Goal: Transaction & Acquisition: Purchase product/service

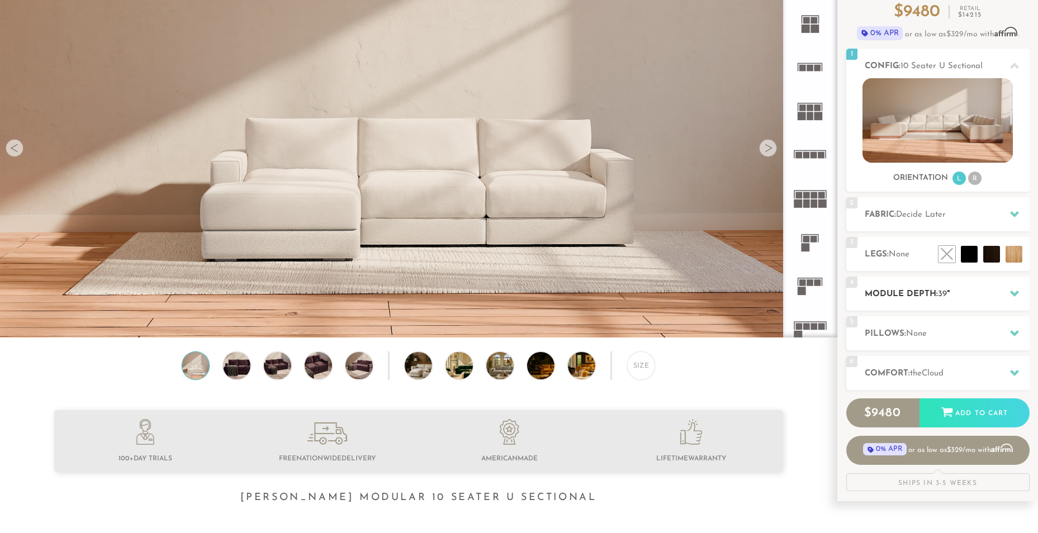
scroll to position [112, 0]
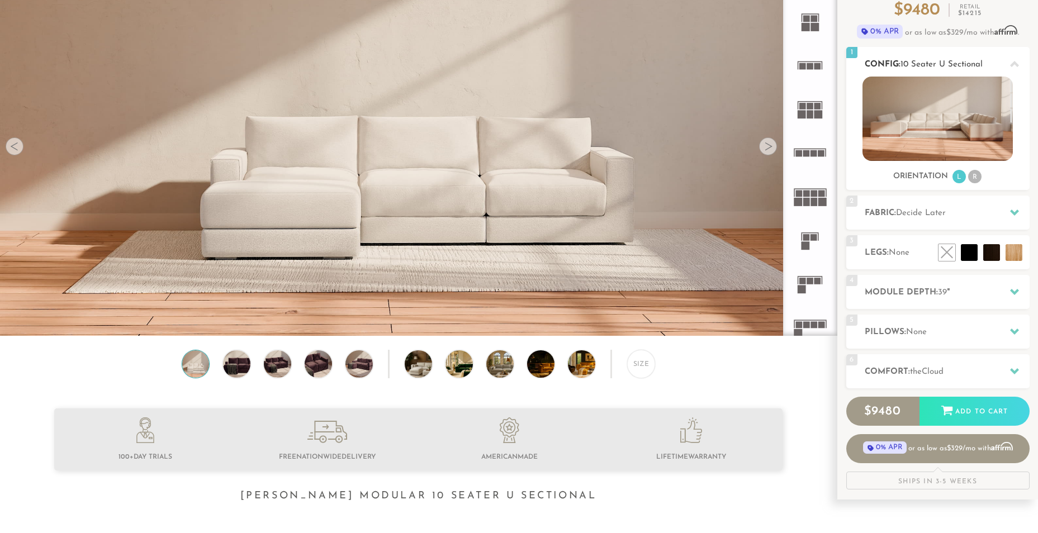
click at [975, 179] on li "R" at bounding box center [974, 176] width 13 height 13
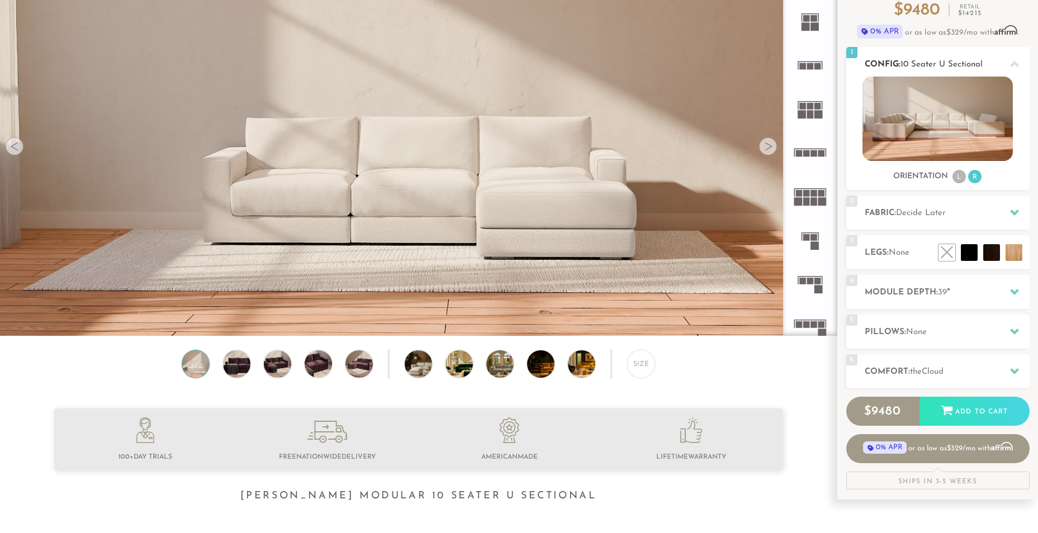
click at [959, 178] on li "L" at bounding box center [958, 176] width 13 height 13
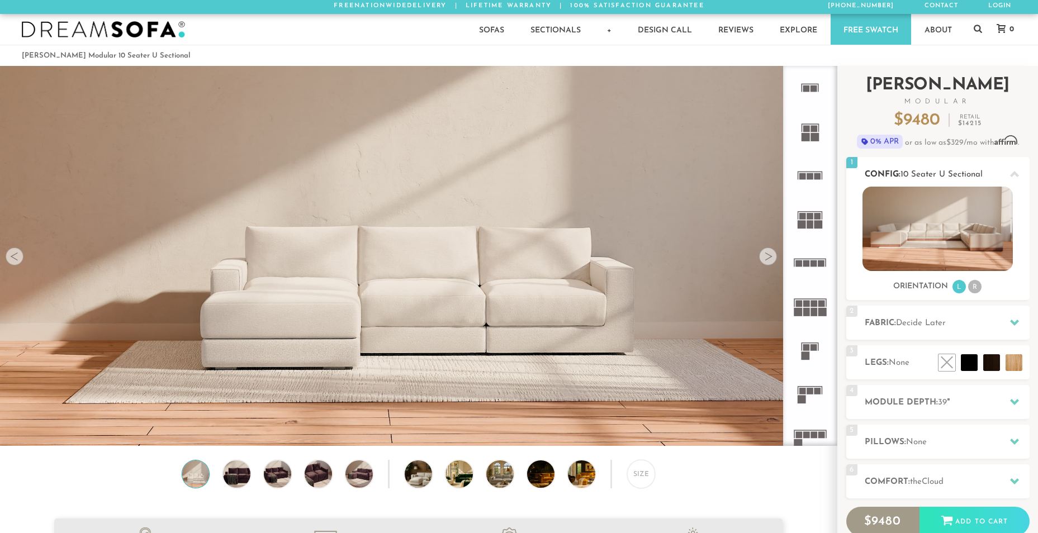
scroll to position [0, 0]
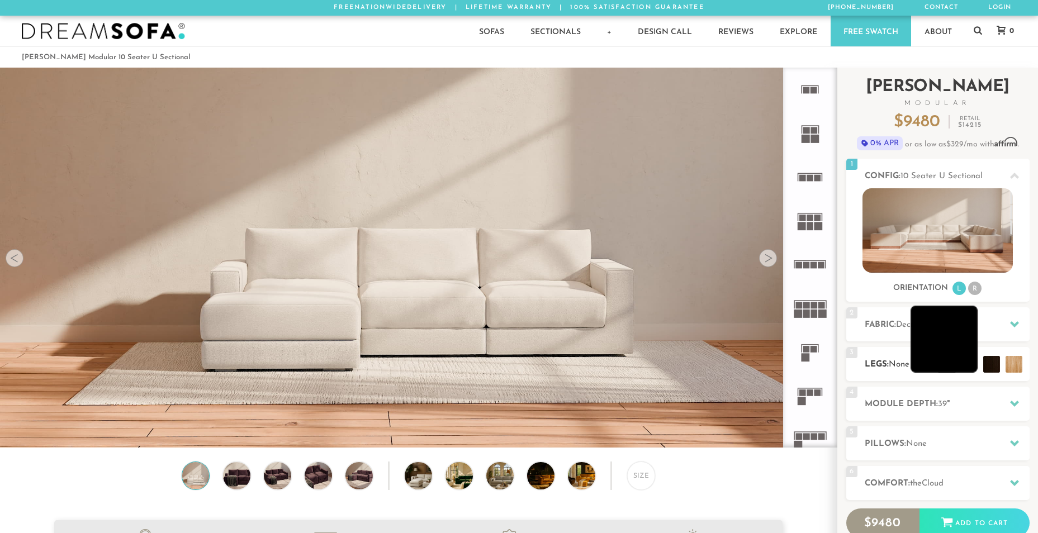
click at [965, 364] on li at bounding box center [943, 339] width 67 height 67
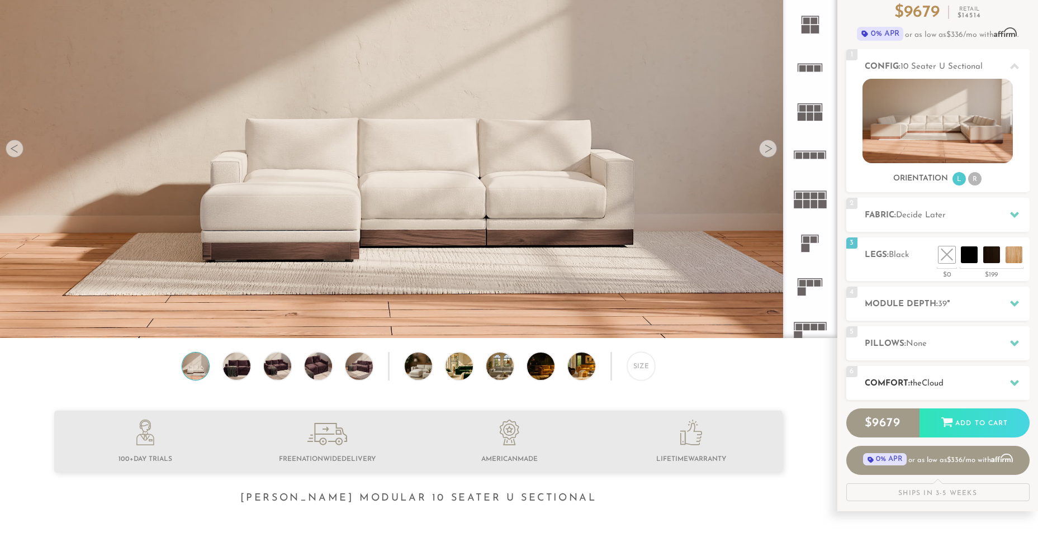
scroll to position [112, 0]
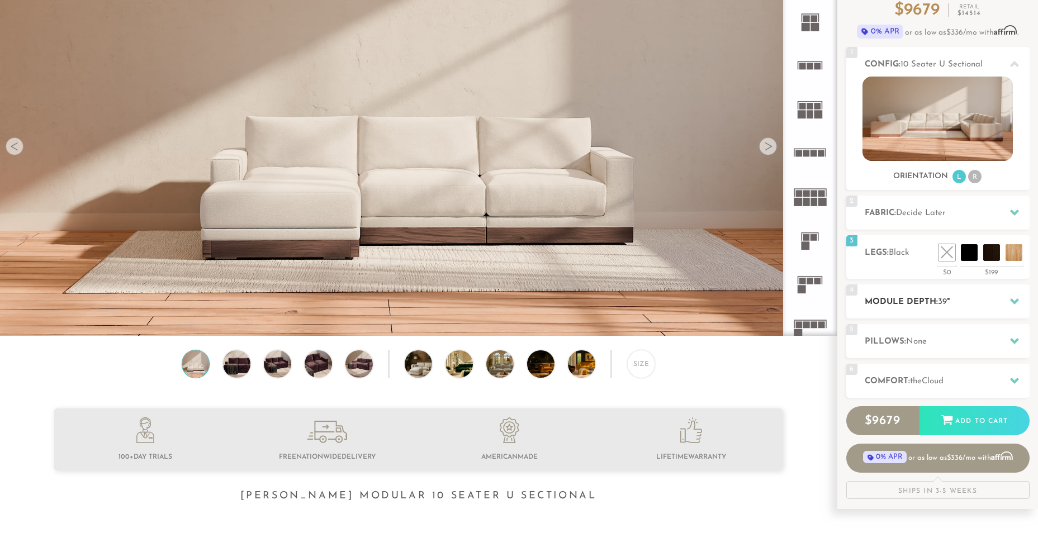
click at [981, 305] on h2 "Module Depth: 39 "" at bounding box center [946, 302] width 165 height 13
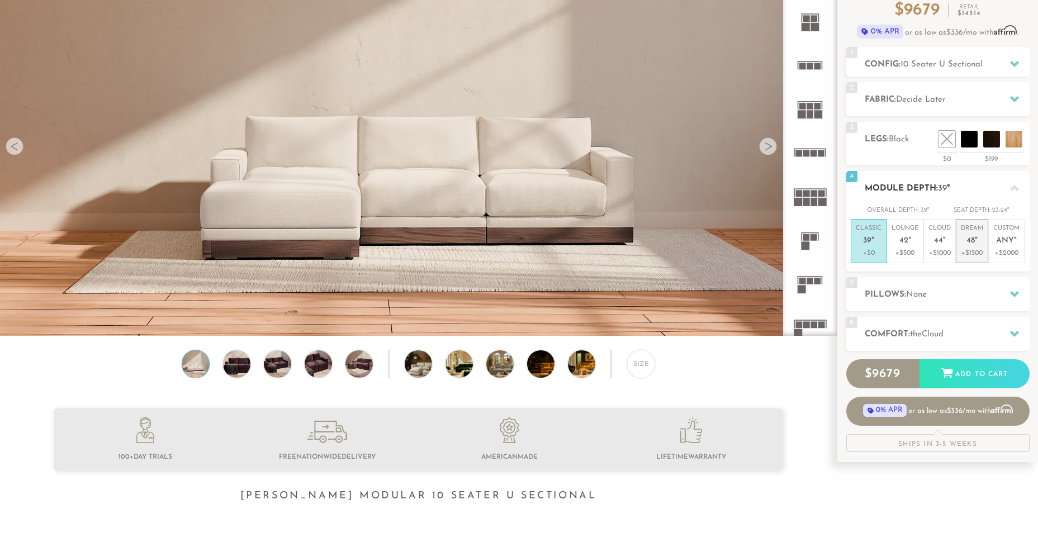
click at [977, 245] on em """ at bounding box center [975, 240] width 3 height 9
click at [975, 288] on h2 "Pillows: None" at bounding box center [946, 294] width 165 height 13
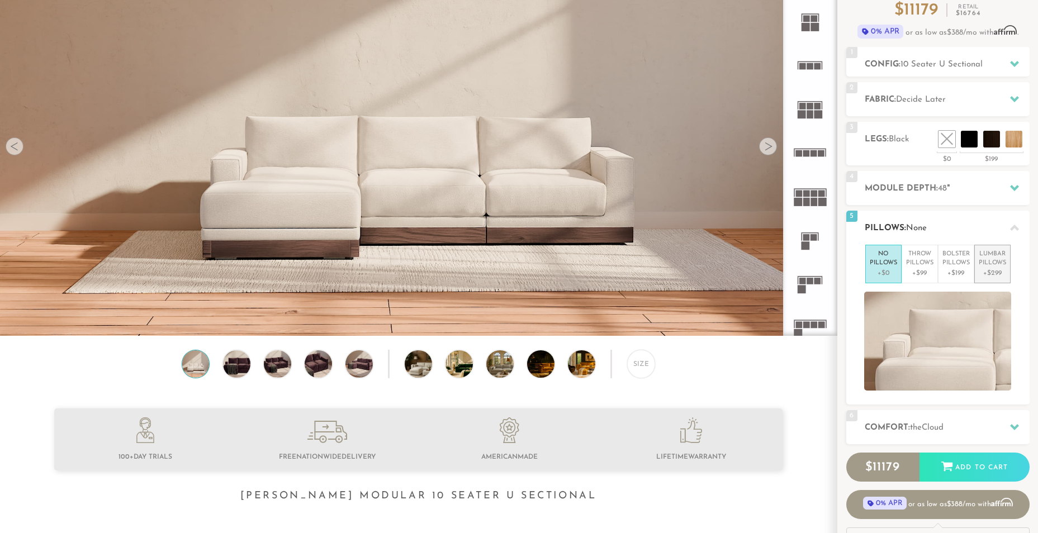
click at [993, 271] on p "+$299" at bounding box center [991, 273] width 27 height 10
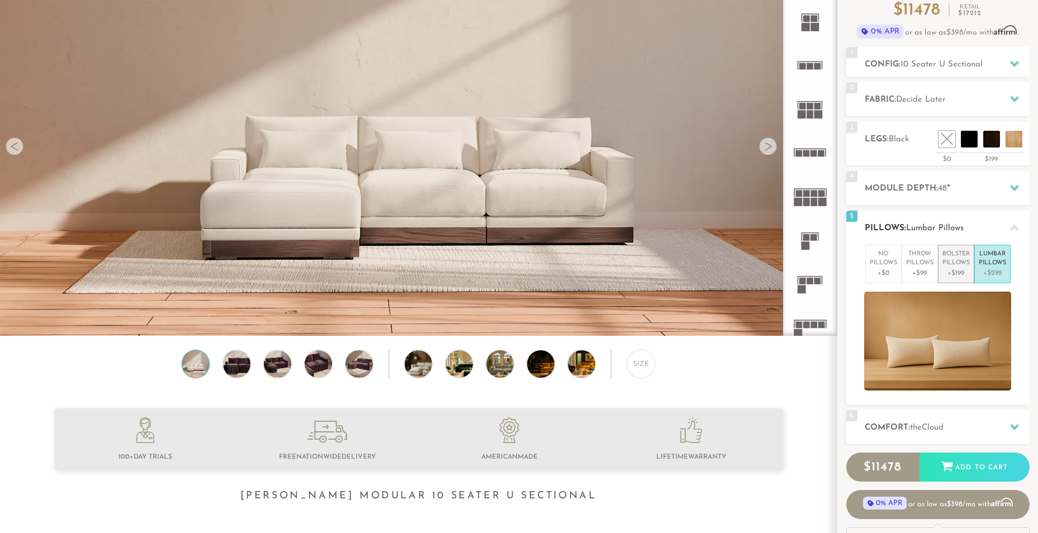
click at [963, 268] on p "+$199" at bounding box center [955, 273] width 27 height 10
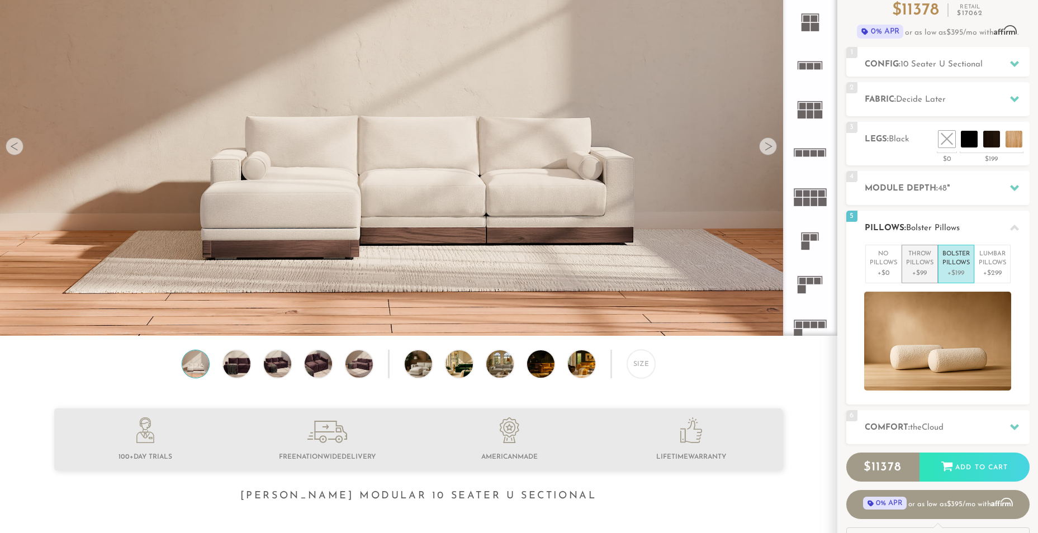
click at [927, 267] on p "Throw Pillows" at bounding box center [919, 259] width 27 height 18
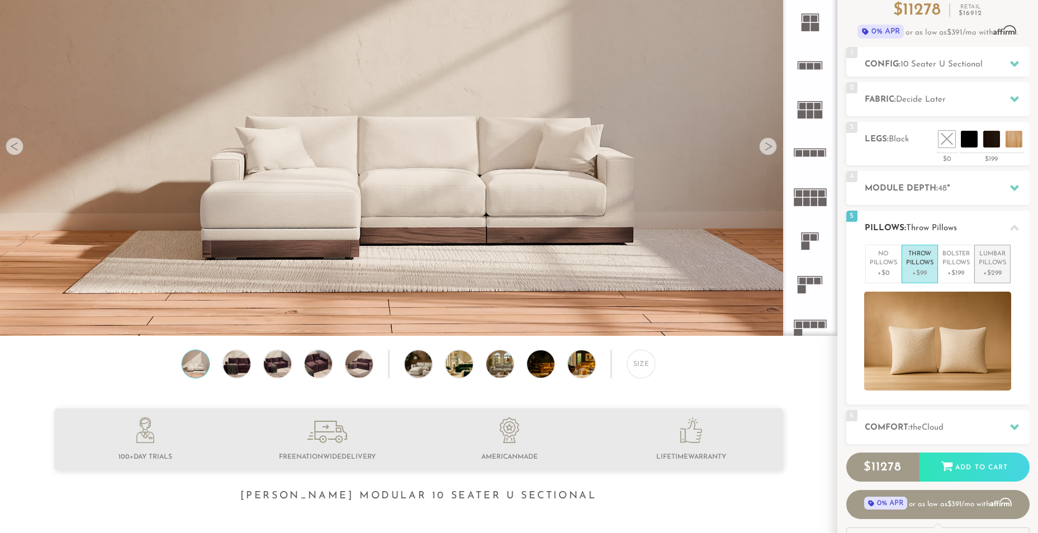
click at [996, 266] on p "Lumbar Pillows" at bounding box center [991, 259] width 27 height 18
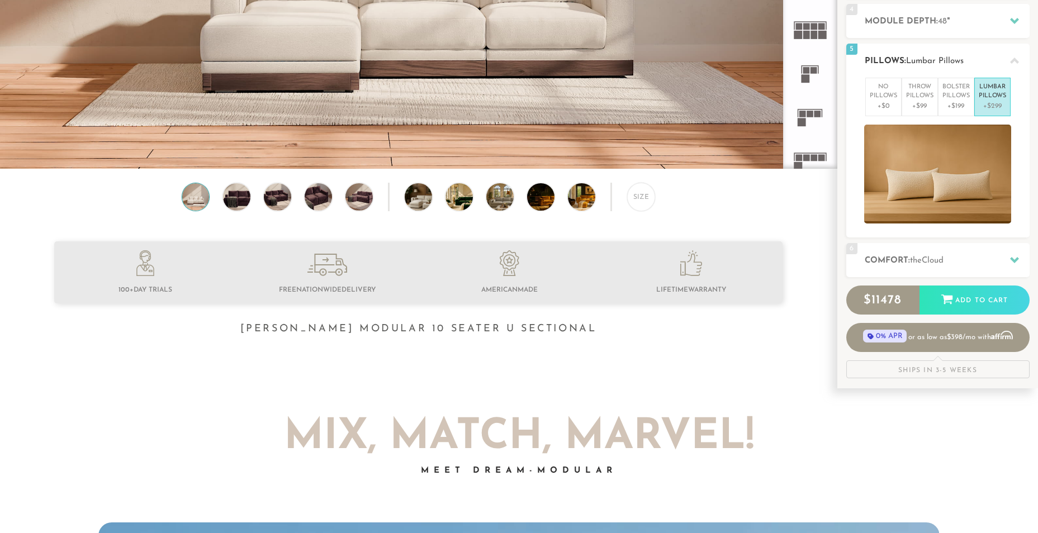
scroll to position [280, 0]
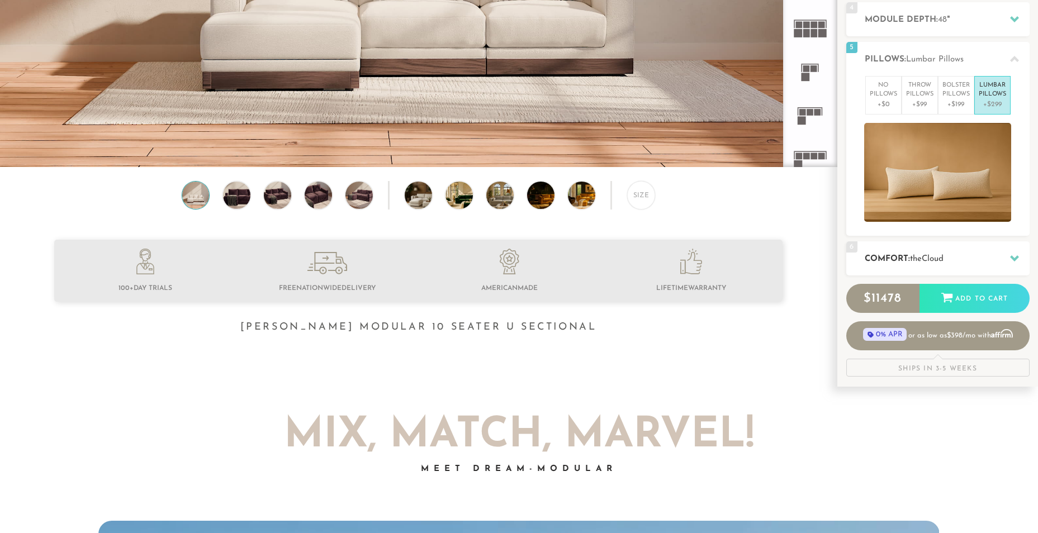
click at [973, 265] on div "6 Comfort: the Cloud soft" at bounding box center [937, 258] width 183 height 34
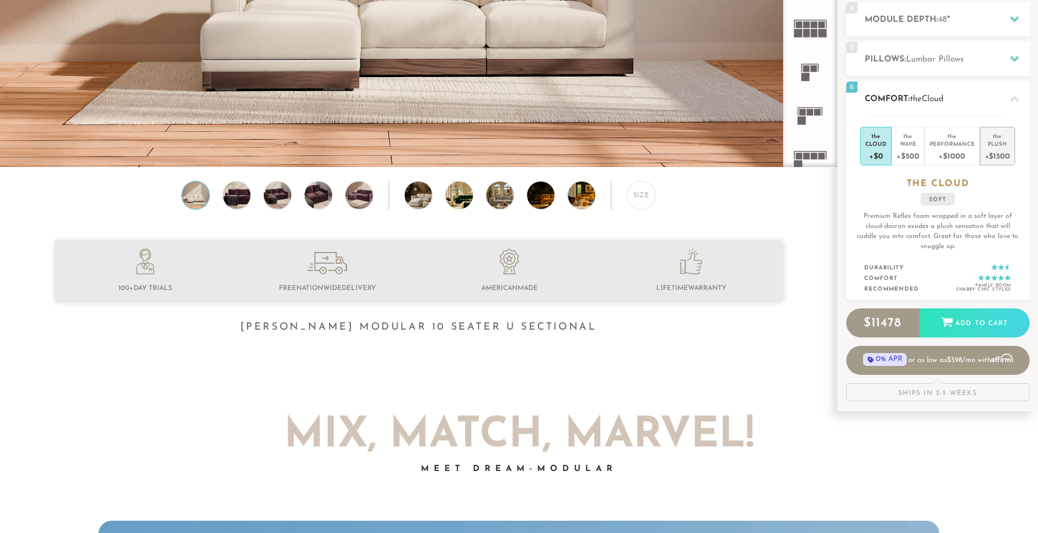
click at [995, 150] on div "+$1500" at bounding box center [996, 156] width 25 height 16
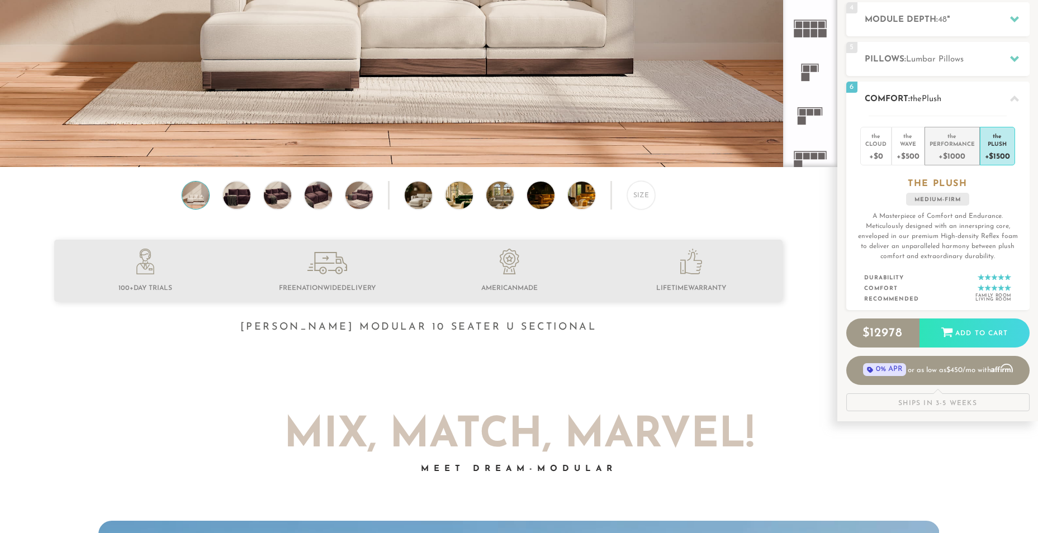
click at [964, 150] on div "+$1000" at bounding box center [951, 156] width 45 height 16
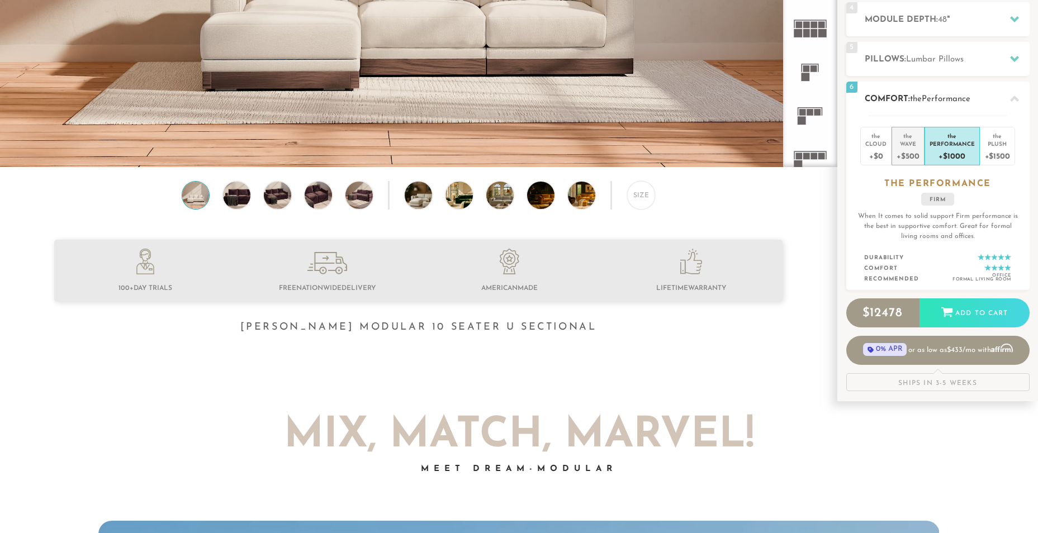
click at [911, 148] on div "+$500" at bounding box center [907, 156] width 22 height 16
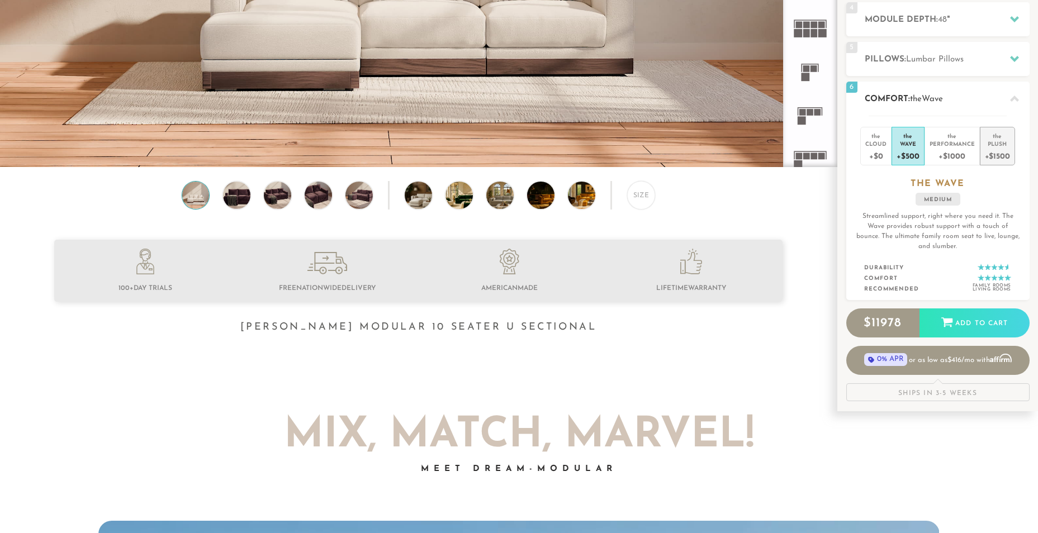
click at [999, 146] on div "Plush" at bounding box center [996, 144] width 25 height 8
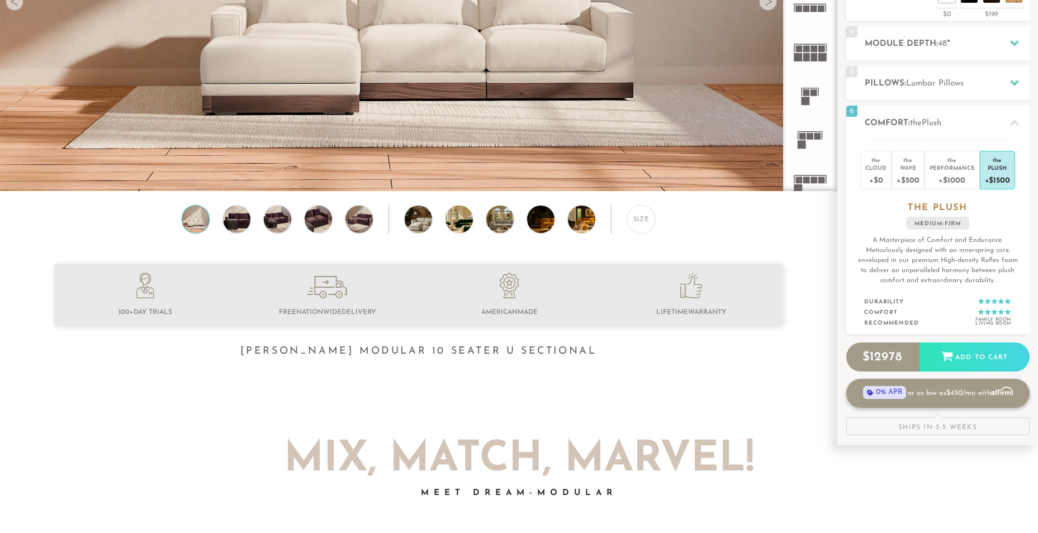
scroll to position [0, 0]
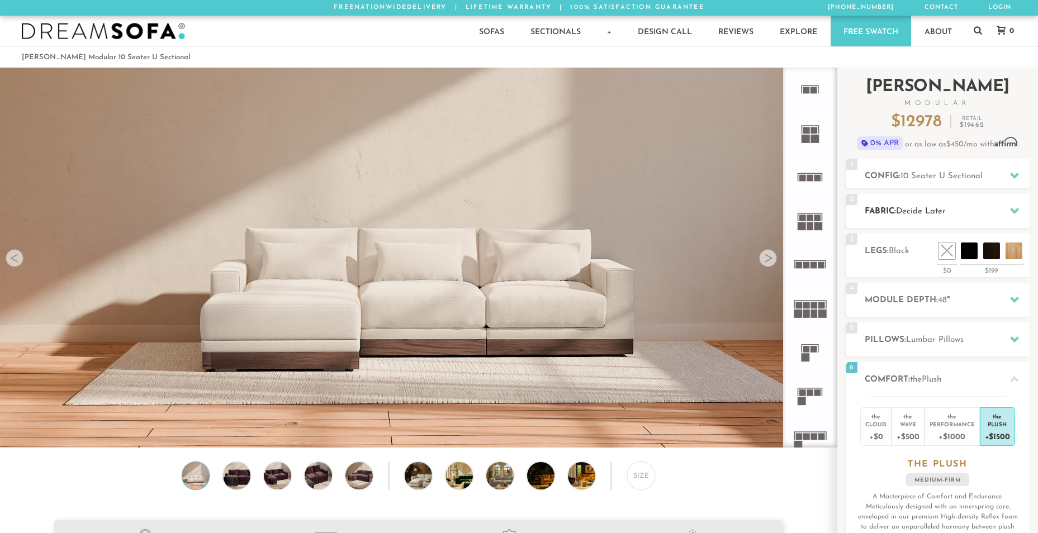
click at [916, 204] on div "2 Fabric: Decide Later" at bounding box center [937, 211] width 183 height 34
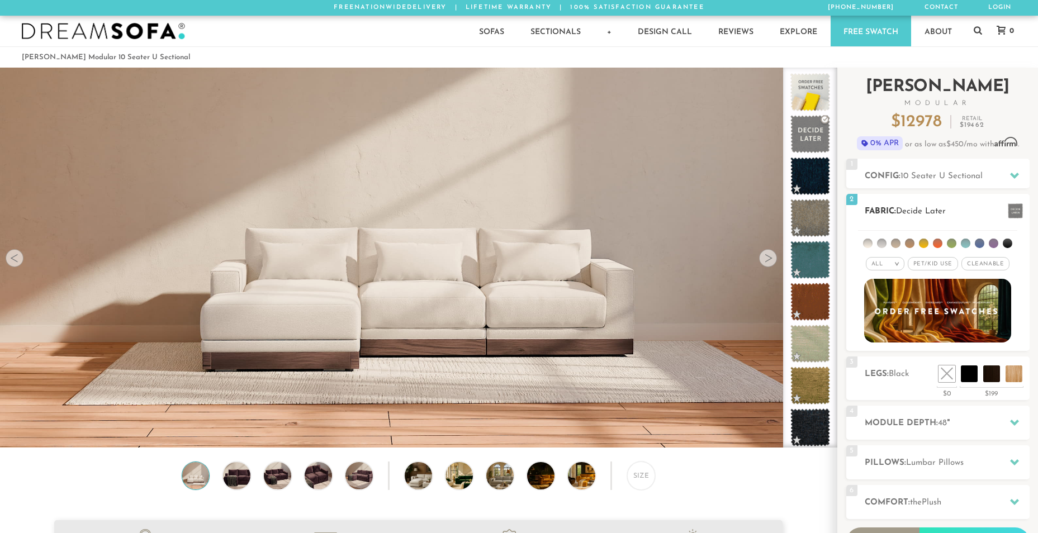
click at [936, 262] on span "Pet/Kid Use x" at bounding box center [932, 263] width 50 height 13
click at [979, 262] on span "Cleanable x" at bounding box center [989, 263] width 48 height 13
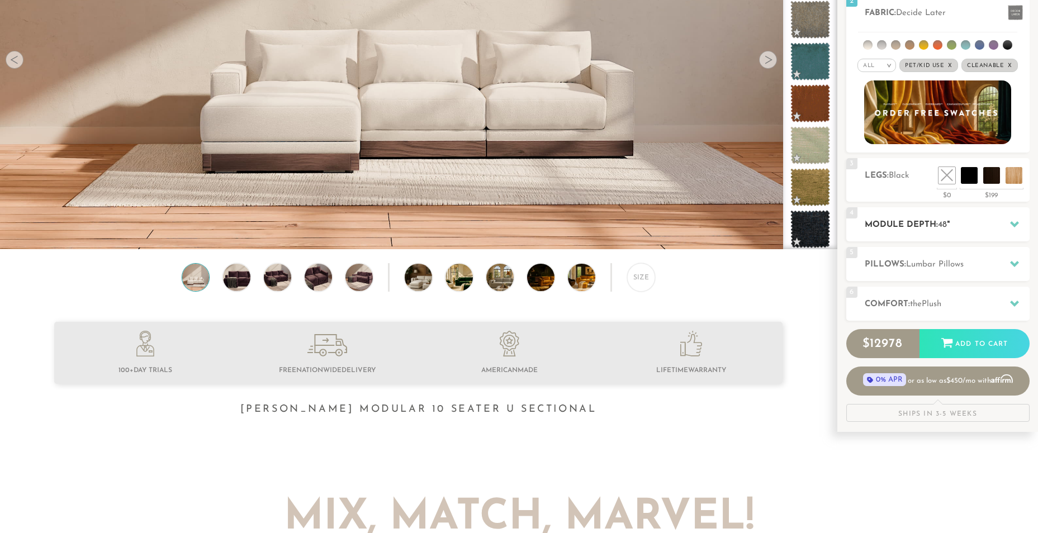
scroll to position [200, 0]
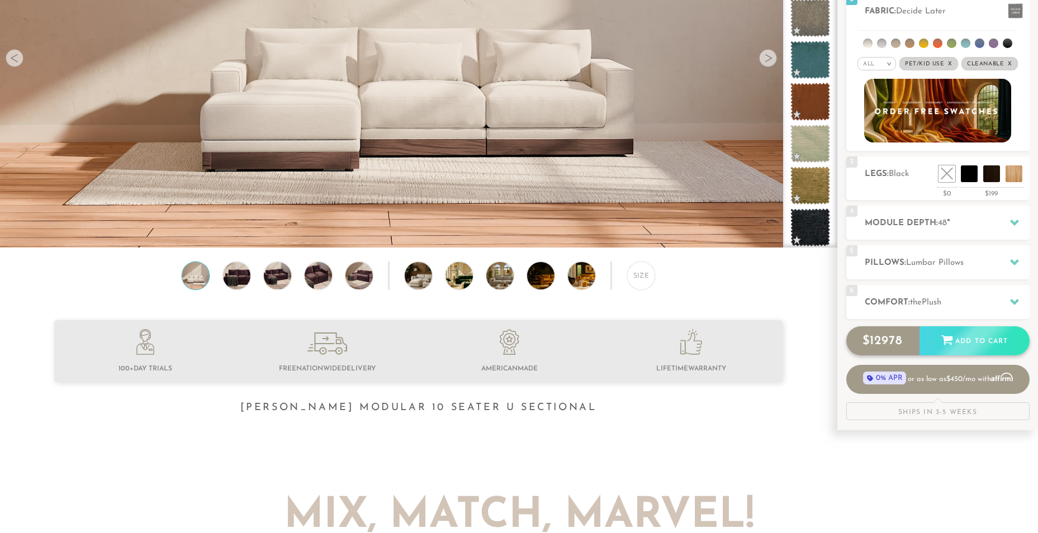
click at [980, 342] on div "$ 12978 Add to Cart" at bounding box center [937, 340] width 183 height 29
